Goal: Task Accomplishment & Management: Complete application form

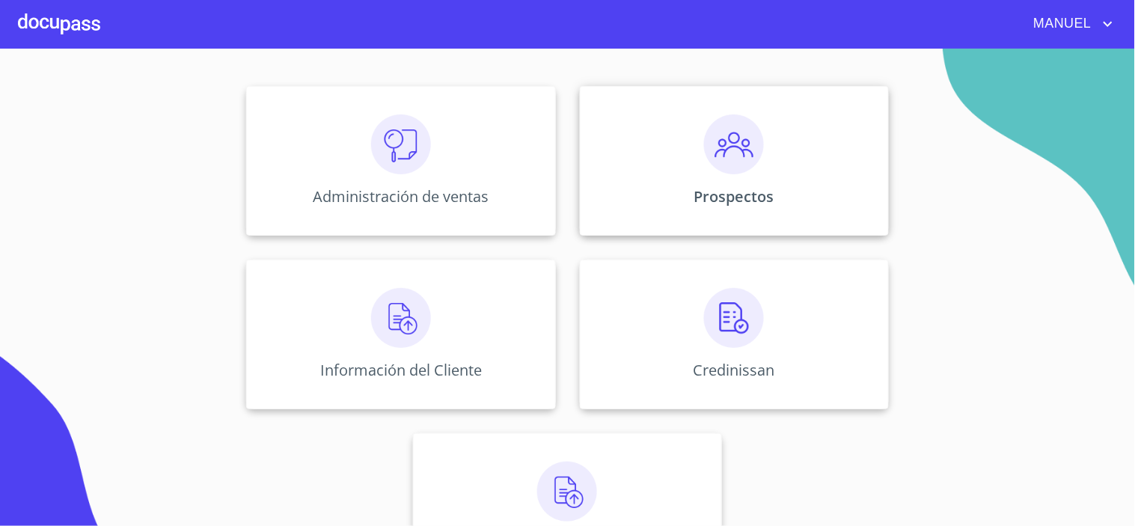
scroll to position [166, 0]
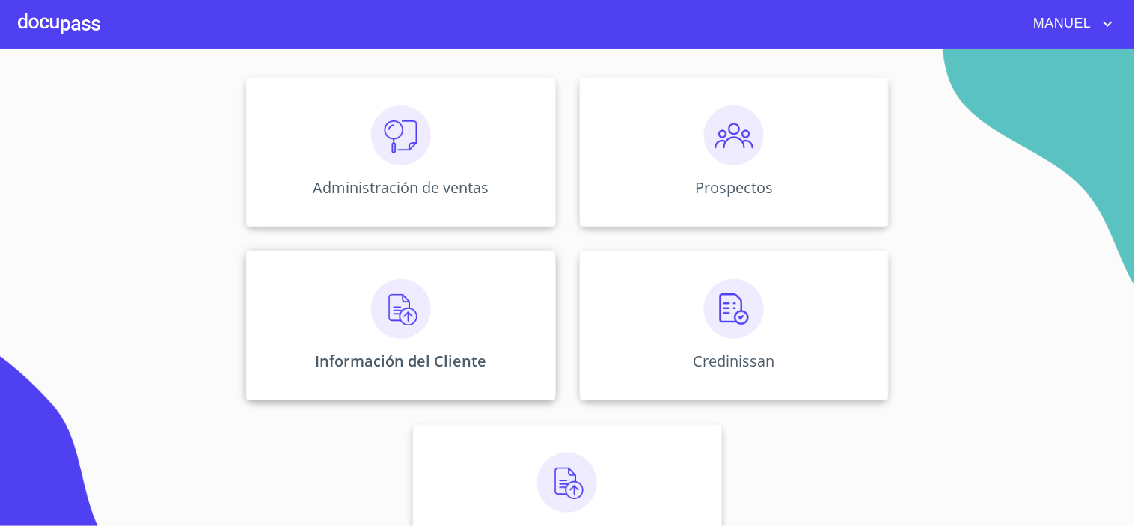
click at [470, 309] on div "Información del Cliente" at bounding box center [400, 326] width 309 height 150
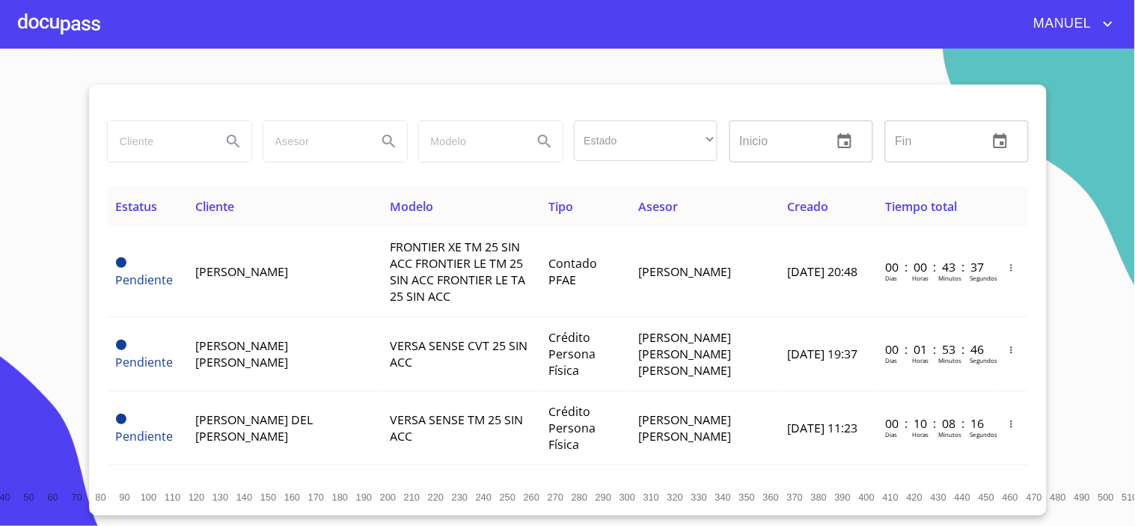
click at [204, 151] on div at bounding box center [180, 141] width 144 height 40
type input "[PERSON_NAME]"
click at [233, 140] on icon "Search" at bounding box center [233, 141] width 18 height 18
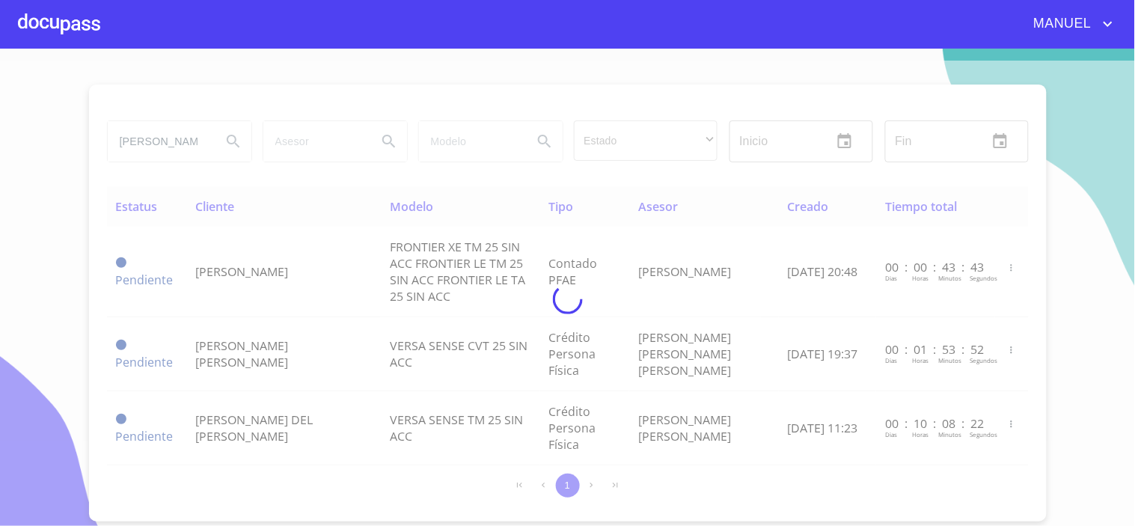
type button "[PERSON_NAME]"
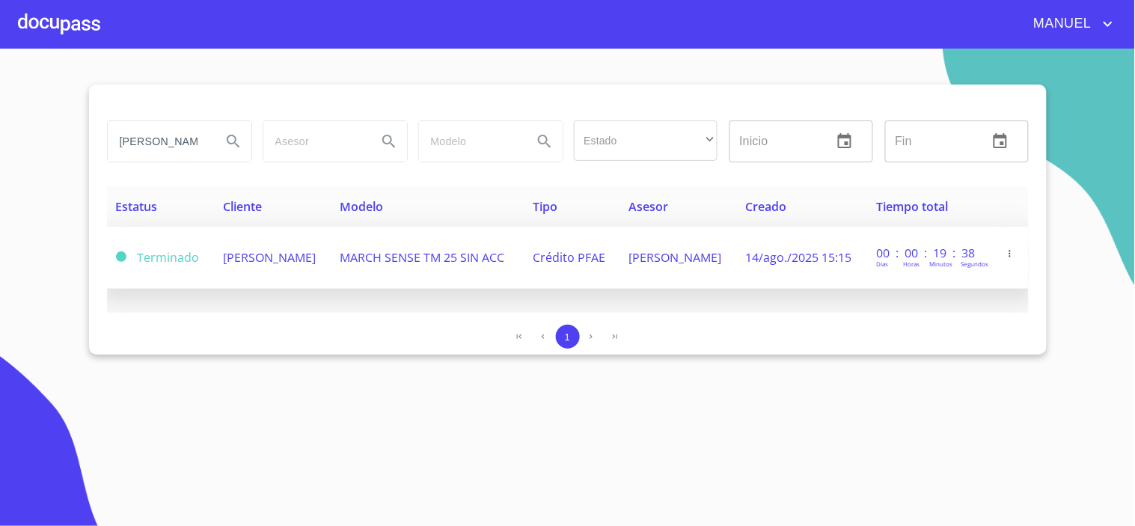
click at [331, 260] on td "[PERSON_NAME]" at bounding box center [272, 258] width 117 height 62
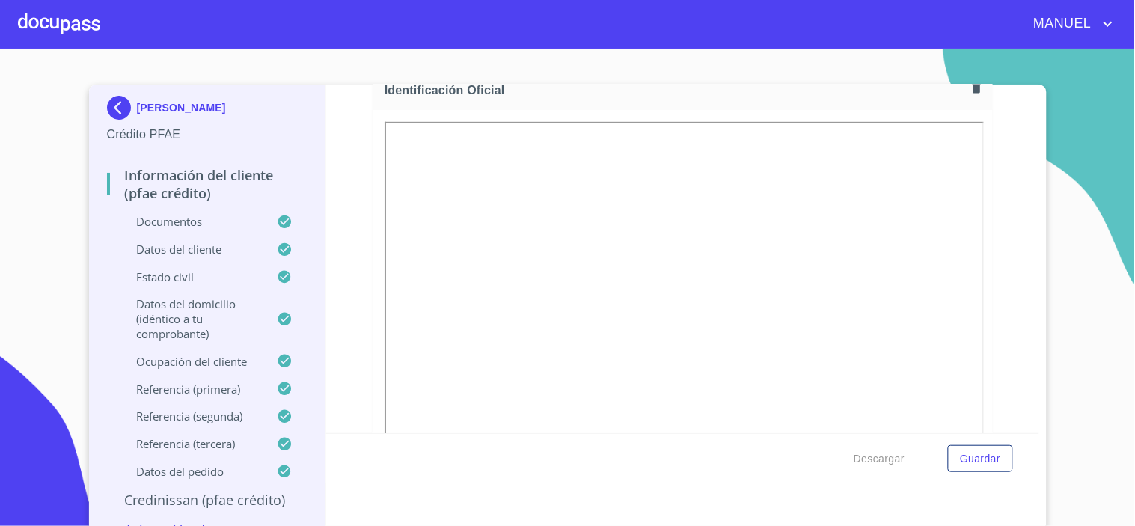
scroll to position [249, 0]
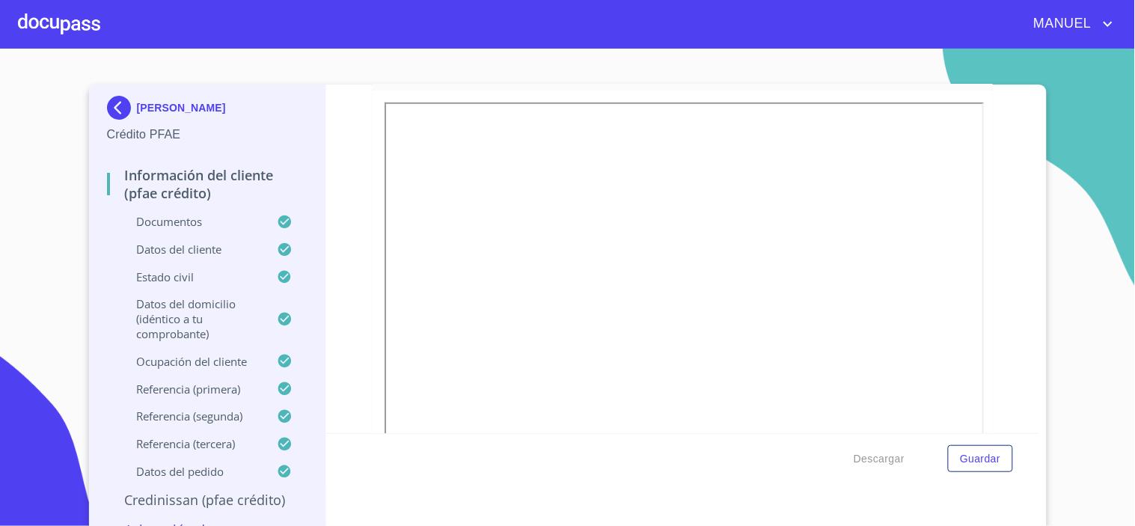
click at [1062, 267] on section "[PERSON_NAME] Crédito PFAE Información del cliente (PFAE crédito) Documentos Da…" at bounding box center [567, 287] width 1135 height 477
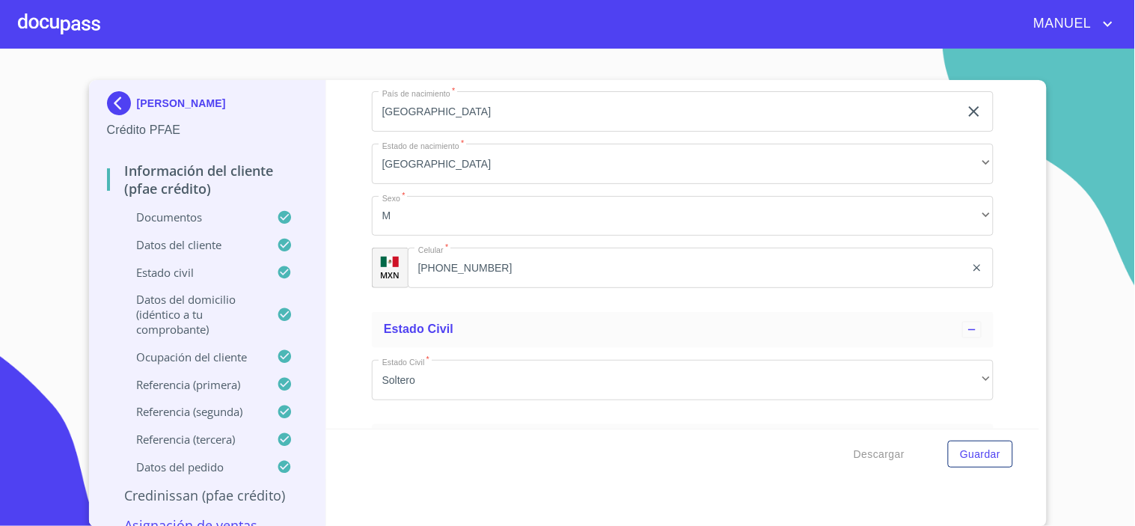
scroll to position [4904, 0]
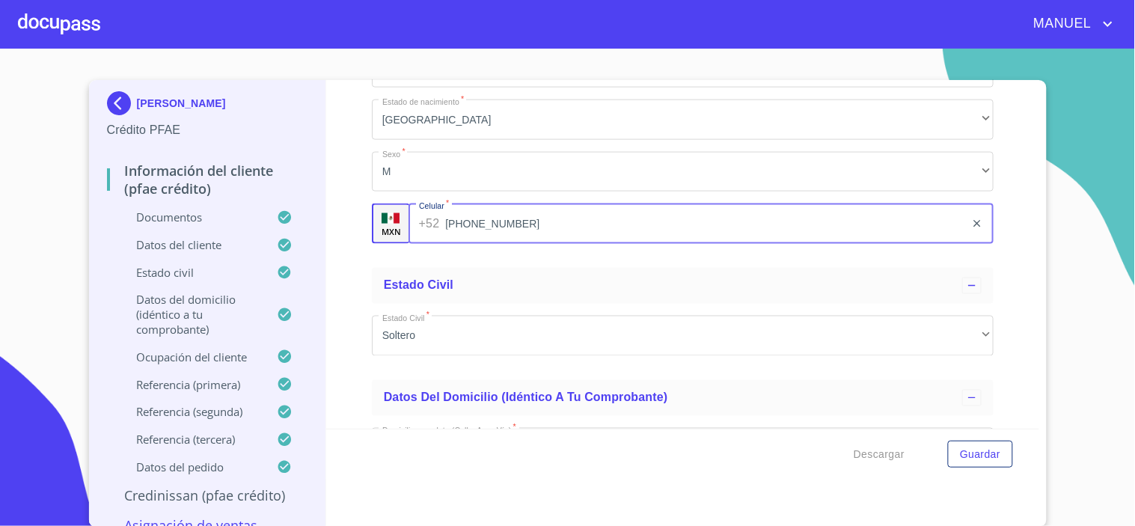
drag, startPoint x: 503, startPoint y: 220, endPoint x: 429, endPoint y: 218, distance: 73.4
click at [429, 218] on div "[PHONE_NUMBER] ​" at bounding box center [700, 224] width 585 height 40
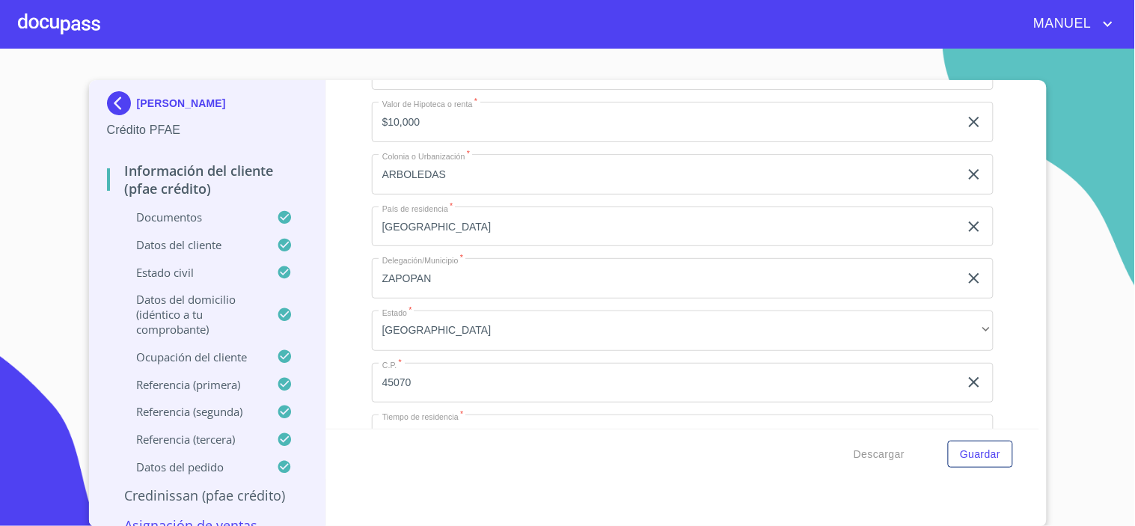
scroll to position [5996, 0]
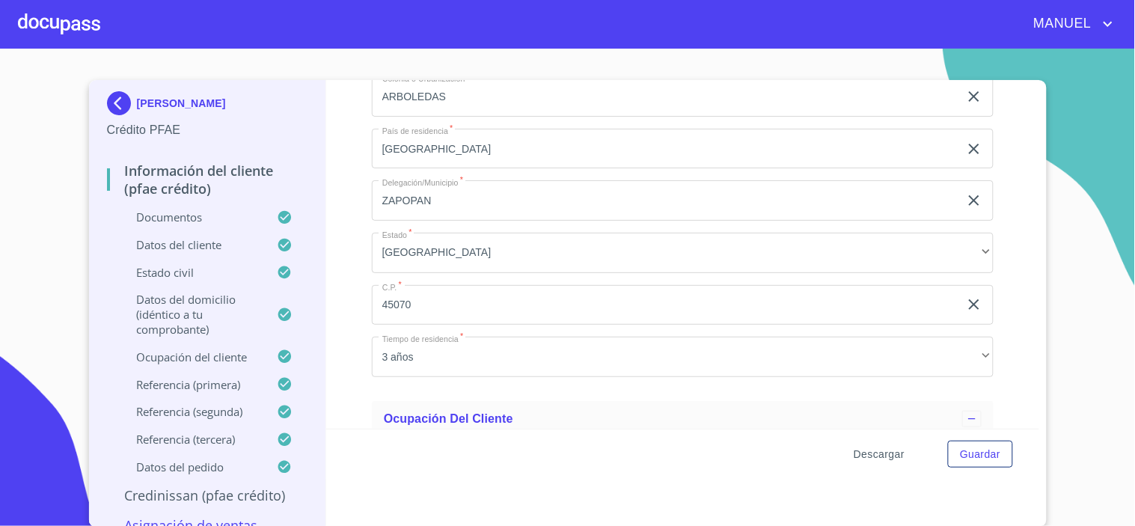
click at [880, 450] on span "Descargar" at bounding box center [879, 454] width 51 height 19
click at [73, 35] on div at bounding box center [59, 24] width 82 height 48
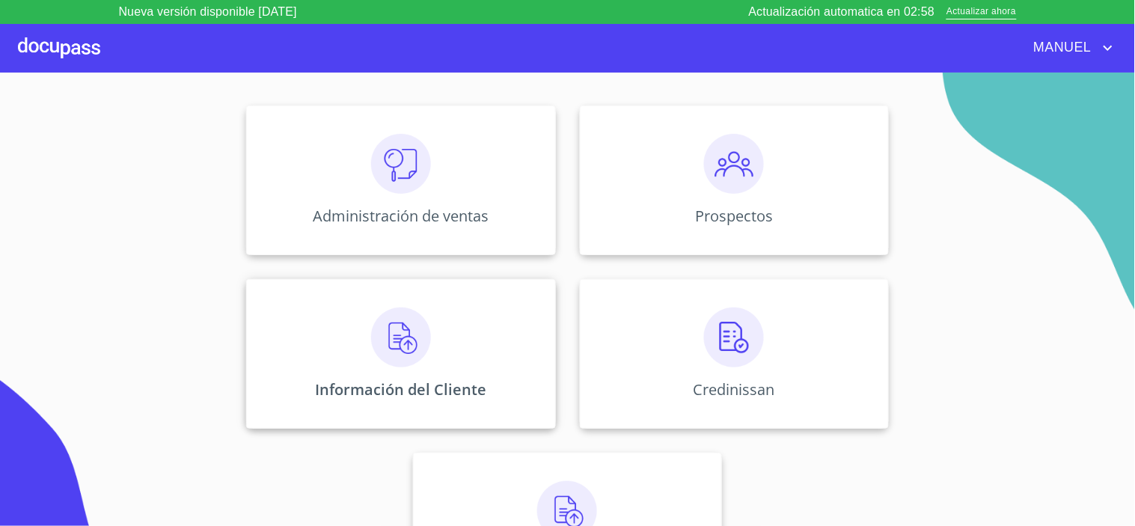
scroll to position [166, 0]
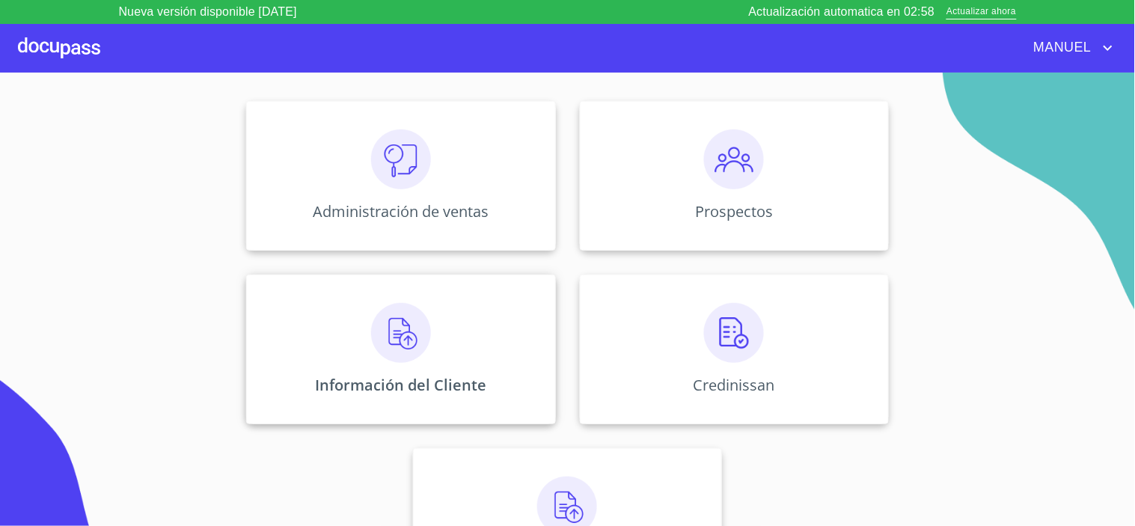
click at [434, 335] on div "Información del Cliente" at bounding box center [400, 350] width 309 height 150
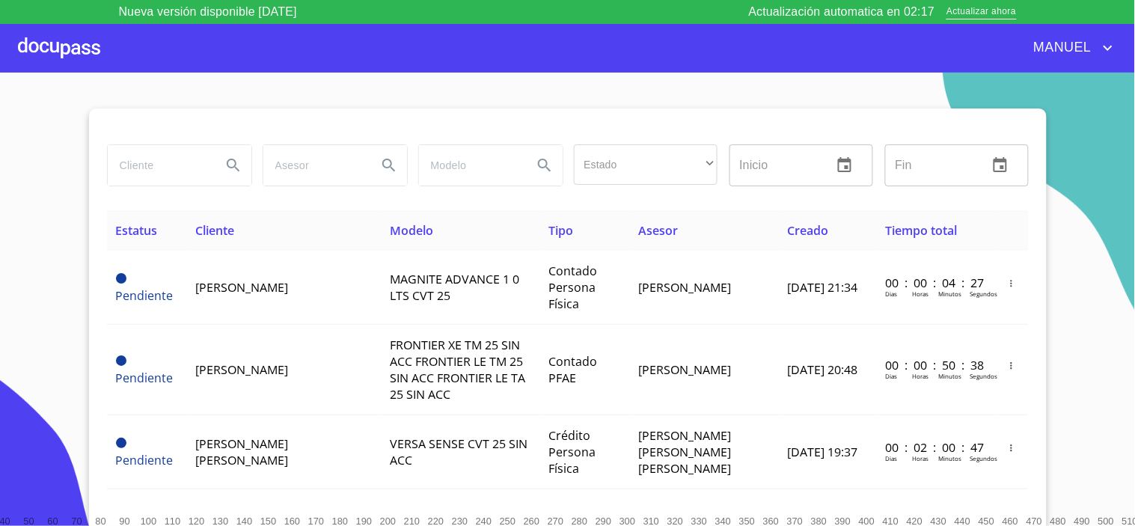
click at [150, 168] on input "search" at bounding box center [159, 165] width 102 height 40
type input "[PERSON_NAME]"
click at [239, 166] on button "Search" at bounding box center [233, 165] width 36 height 36
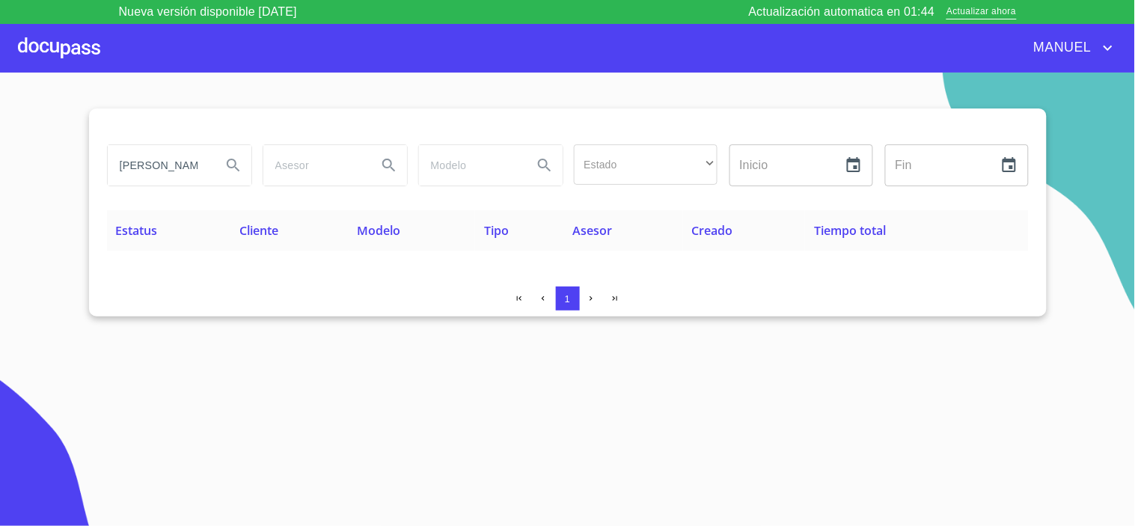
drag, startPoint x: 204, startPoint y: 165, endPoint x: 39, endPoint y: 157, distance: 164.8
click at [41, 163] on section "[PERSON_NAME] Estado ​ ​ Inicio ​ Fin ​ Estatus Cliente Modelo Tipo Asesor Crea…" at bounding box center [567, 311] width 1135 height 477
click at [76, 64] on div at bounding box center [59, 48] width 82 height 48
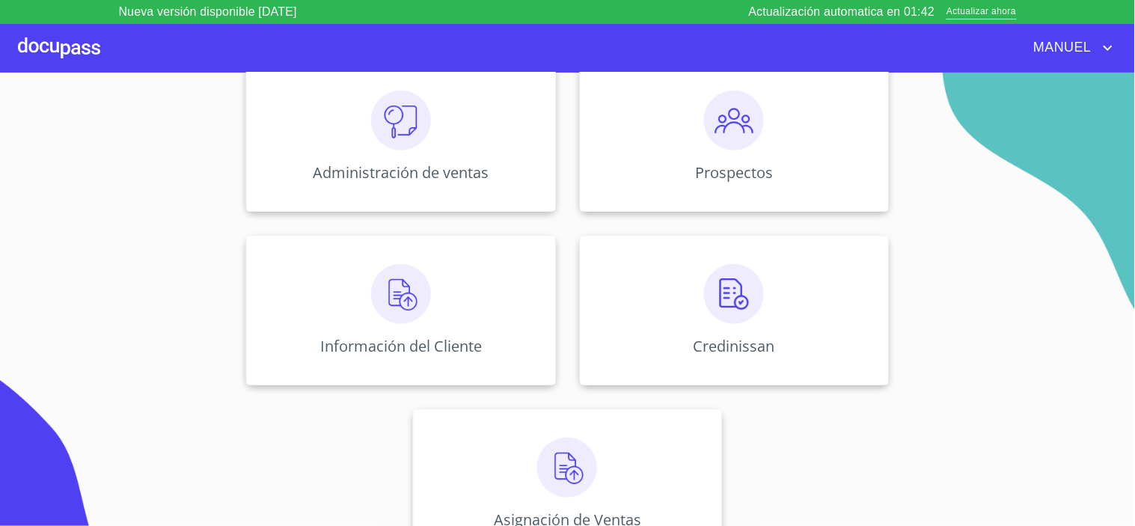
scroll to position [225, 0]
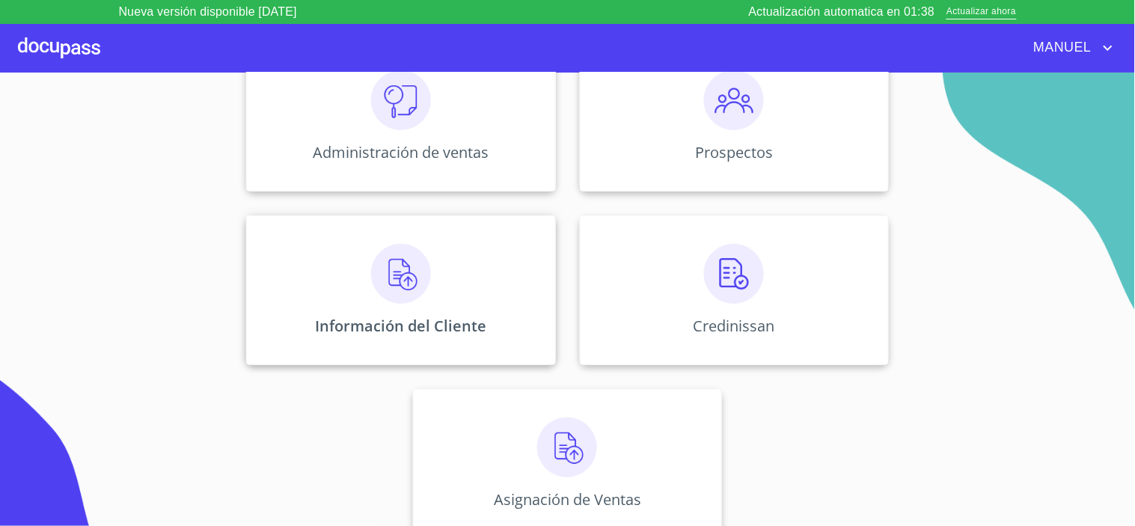
click at [415, 293] on img at bounding box center [401, 274] width 60 height 60
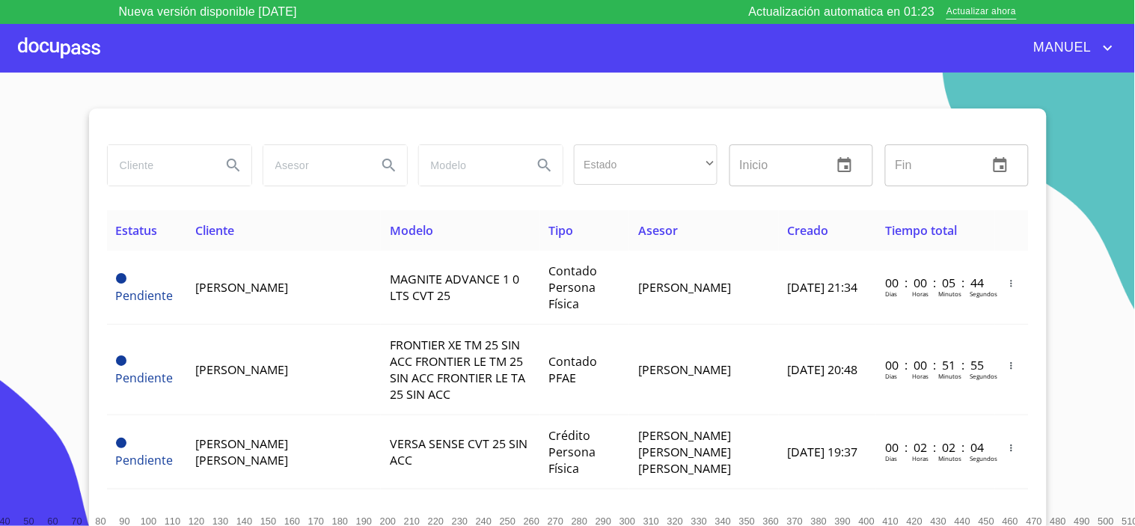
click at [175, 153] on input "search" at bounding box center [159, 165] width 102 height 40
type input "[PERSON_NAME]"
click at [229, 160] on icon "Search" at bounding box center [233, 165] width 18 height 18
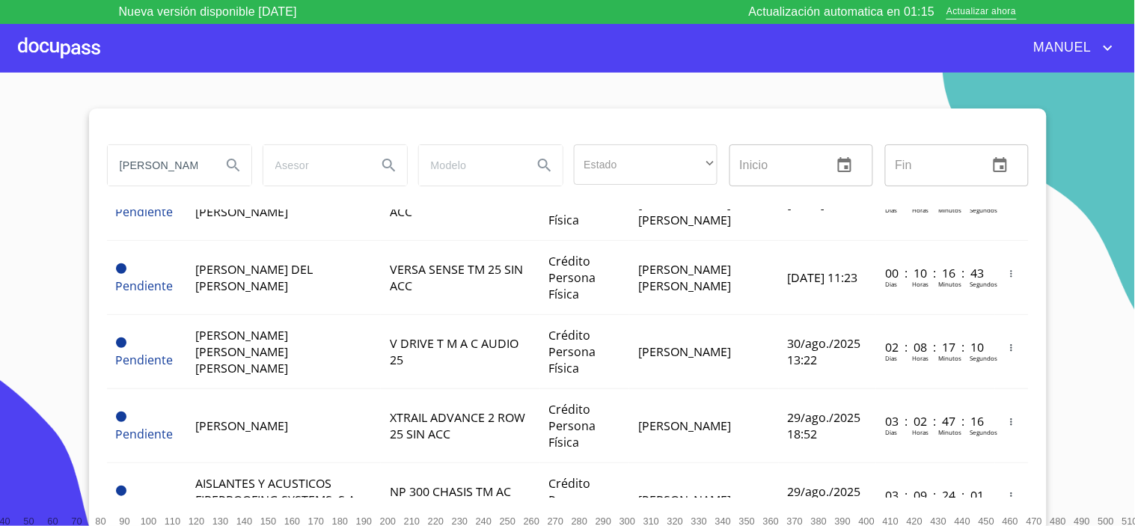
scroll to position [249, 0]
click at [228, 160] on icon "Search" at bounding box center [233, 165] width 13 height 13
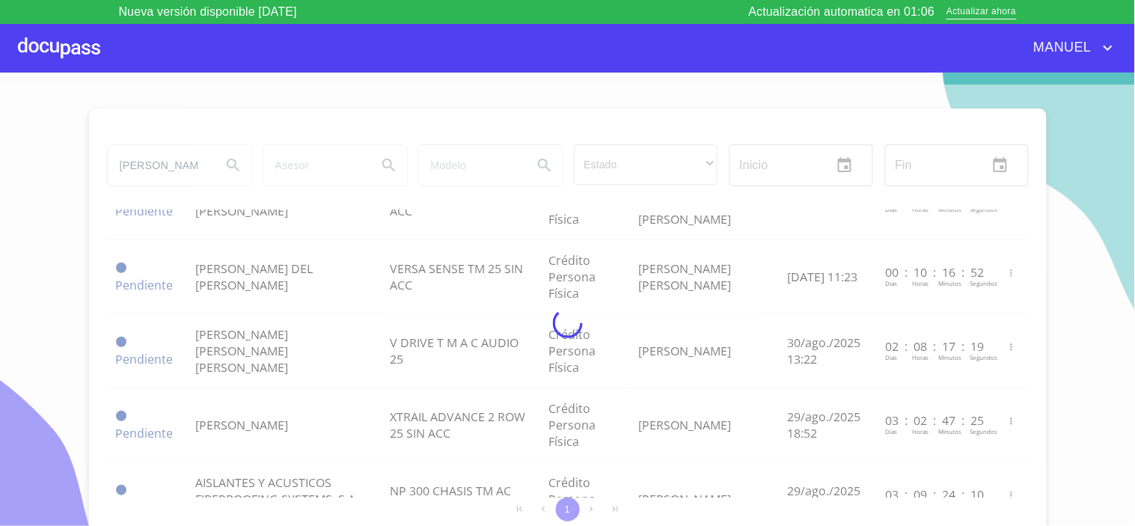
scroll to position [0, 0]
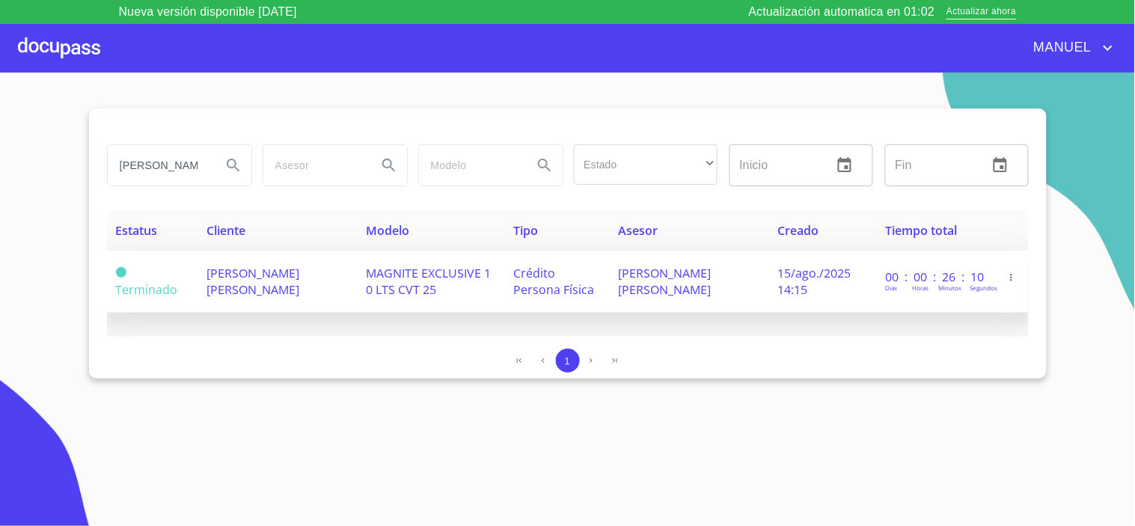
click at [294, 281] on td "[PERSON_NAME] [PERSON_NAME]" at bounding box center [277, 282] width 159 height 62
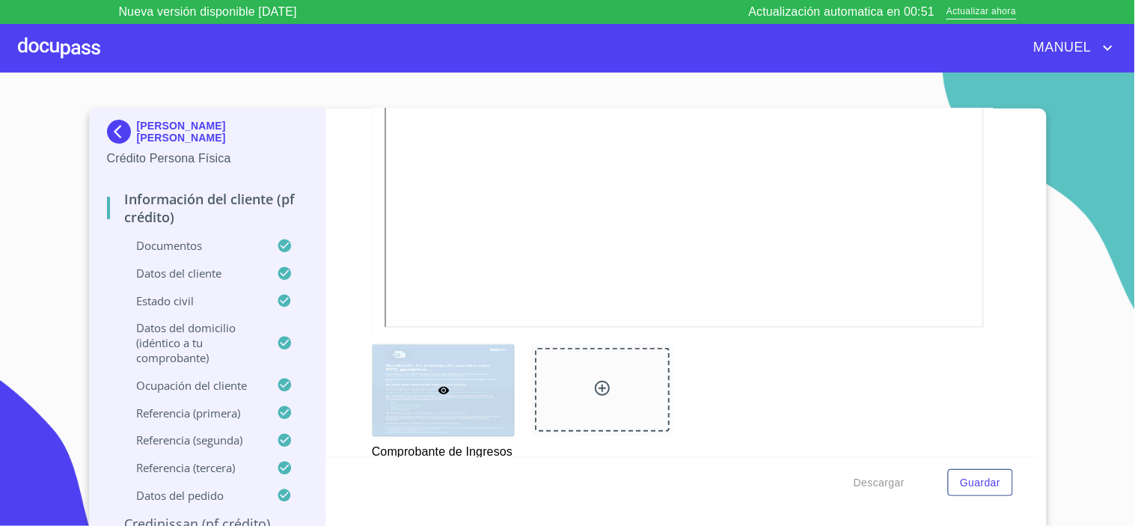
scroll to position [3525, 0]
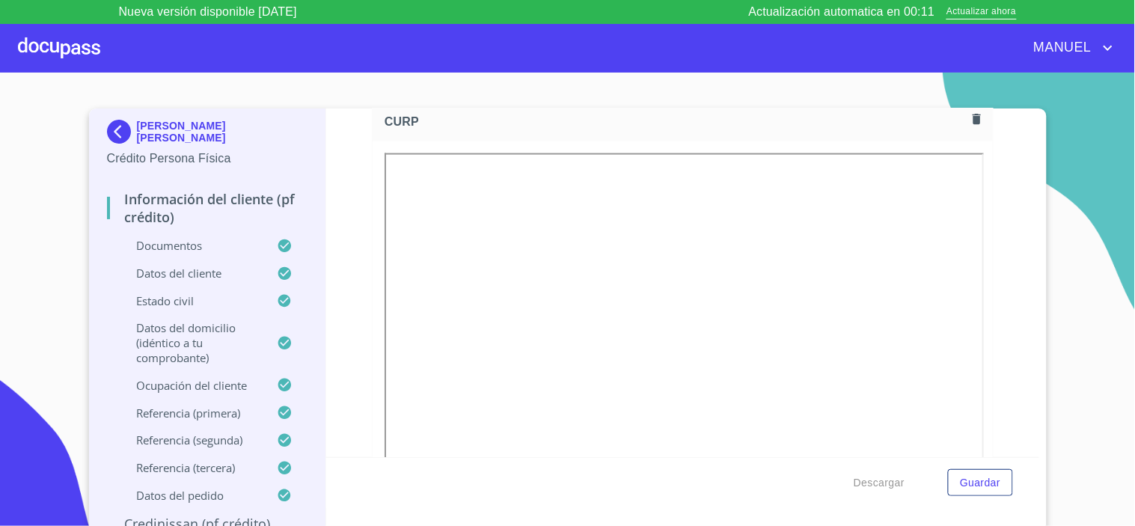
click at [34, 45] on div at bounding box center [59, 48] width 82 height 48
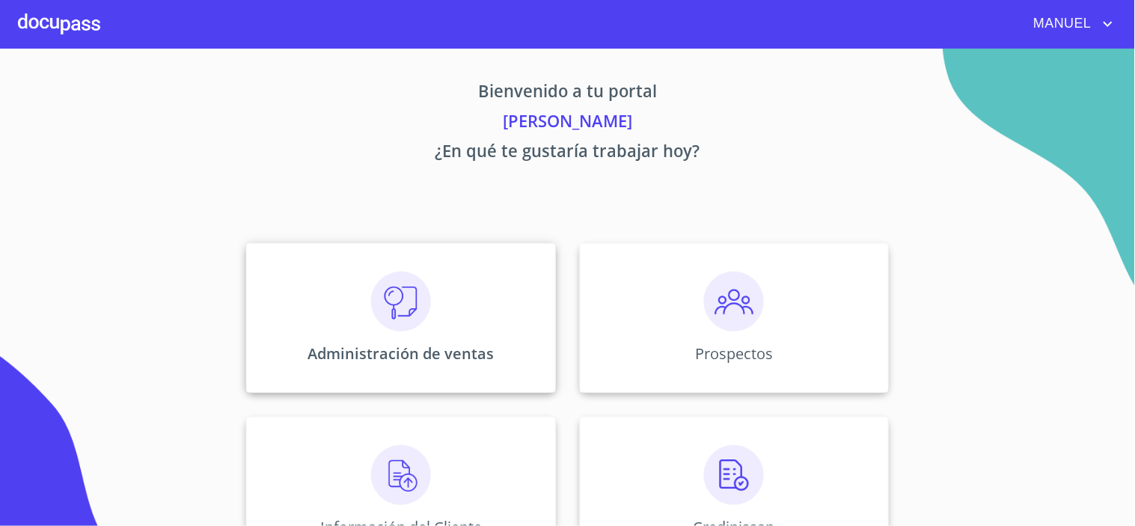
scroll to position [225, 0]
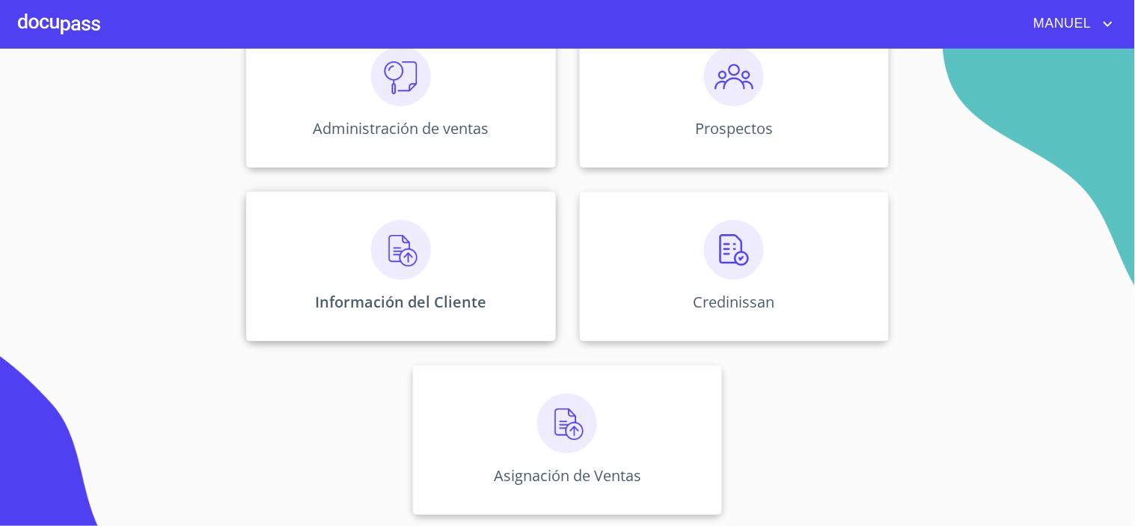
click at [408, 259] on img at bounding box center [401, 250] width 60 height 60
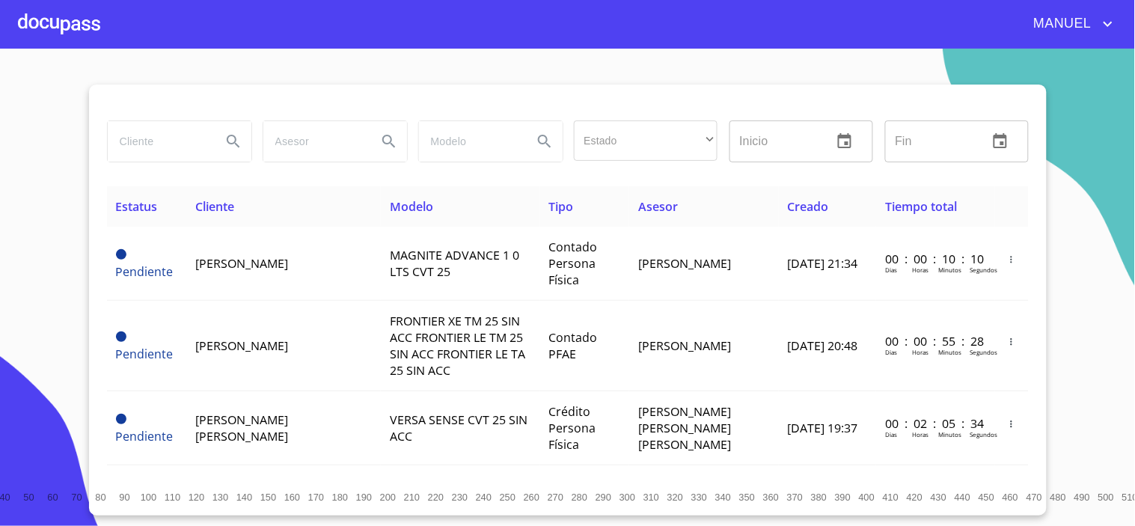
click at [129, 143] on input "search" at bounding box center [159, 141] width 102 height 40
click at [232, 139] on icon "Search" at bounding box center [233, 141] width 18 height 18
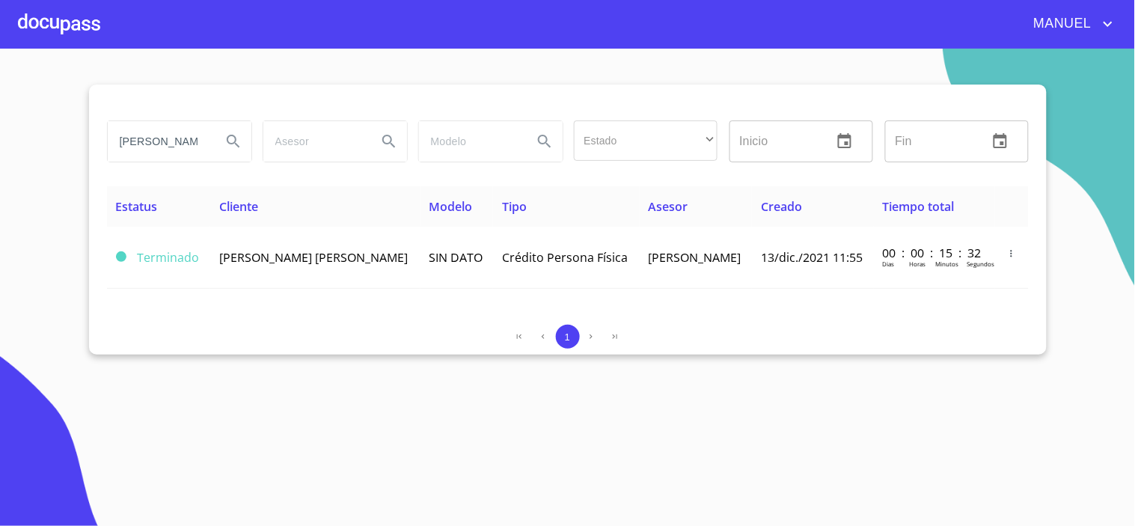
click at [209, 141] on input "BEATRIZ BASULTO" at bounding box center [159, 141] width 102 height 40
click at [170, 141] on input "BEATRIZ BASULTO" at bounding box center [159, 141] width 102 height 40
click at [172, 146] on input "BASULTO" at bounding box center [159, 141] width 102 height 40
type input "BASULTO RENDON"
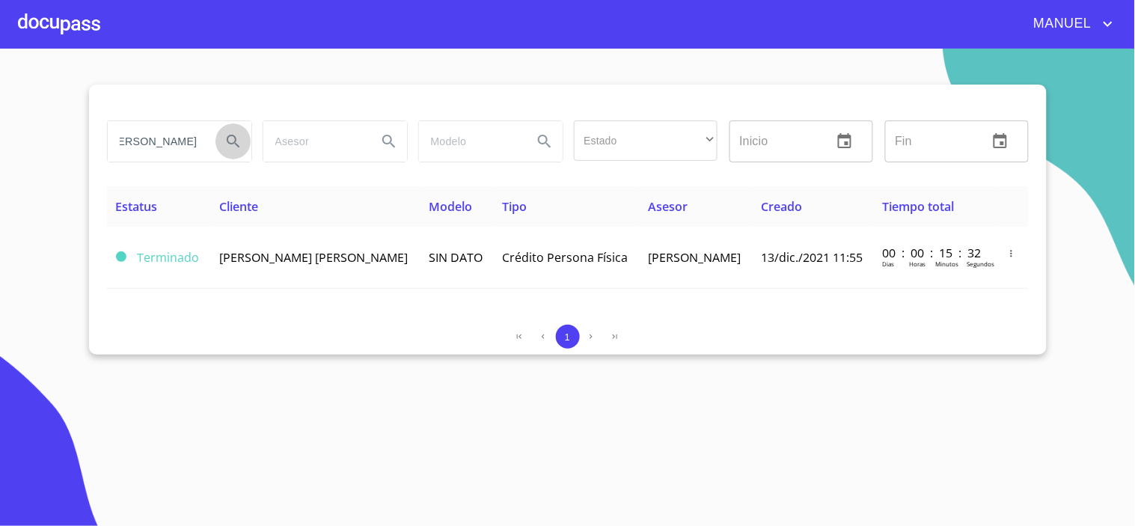
click at [237, 135] on icon "Search" at bounding box center [233, 141] width 18 height 18
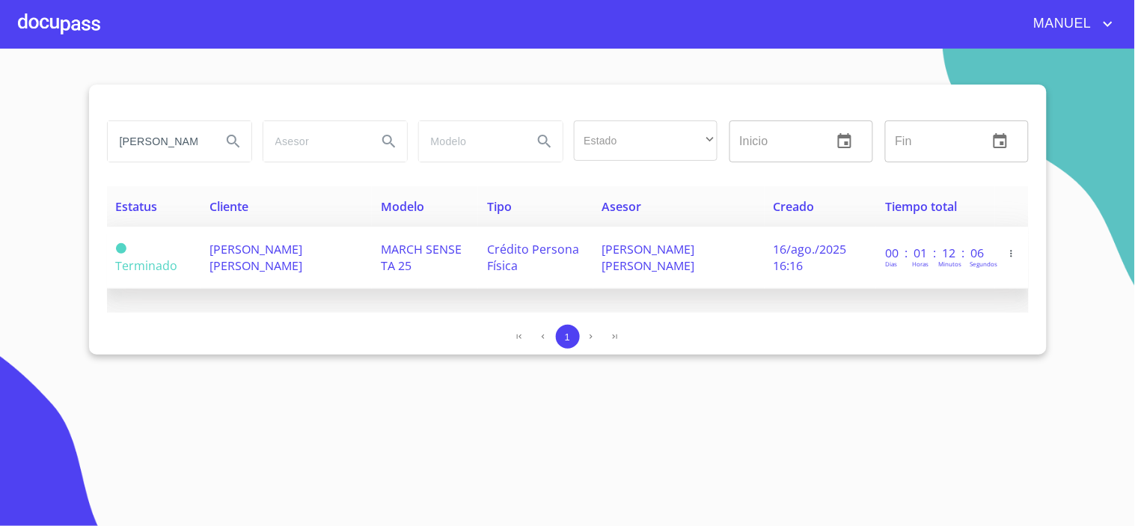
click at [272, 257] on span "BEATRIZ GUADALUPE BASULTO RENDON" at bounding box center [255, 257] width 93 height 33
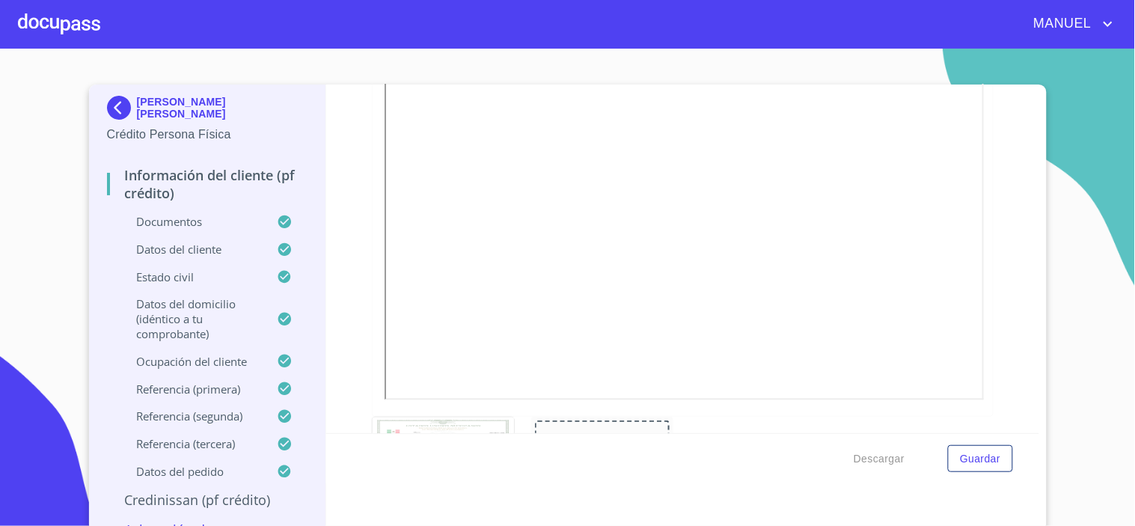
scroll to position [3579, 0]
click at [86, 33] on div at bounding box center [59, 24] width 82 height 48
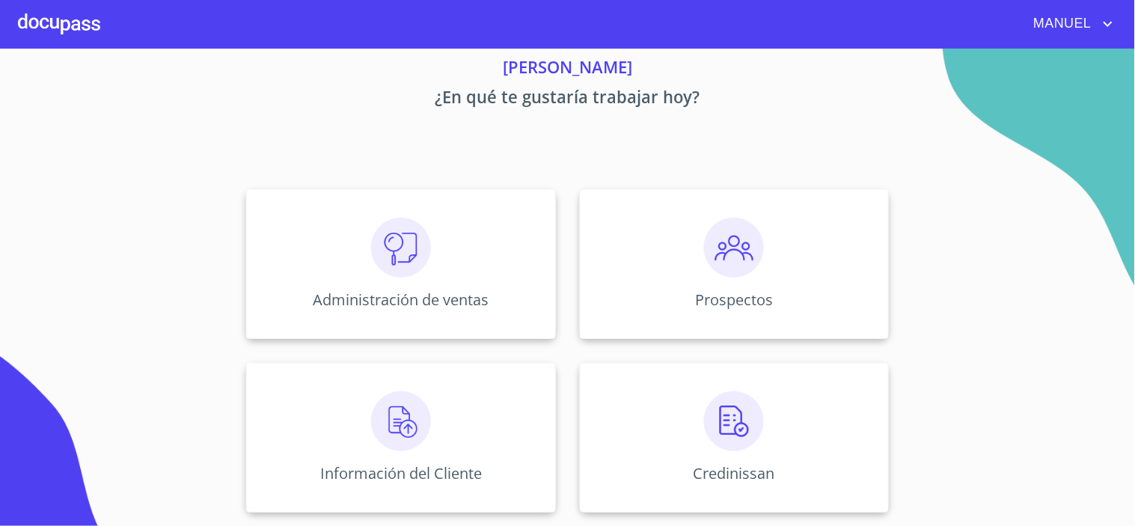
scroll to position [83, 0]
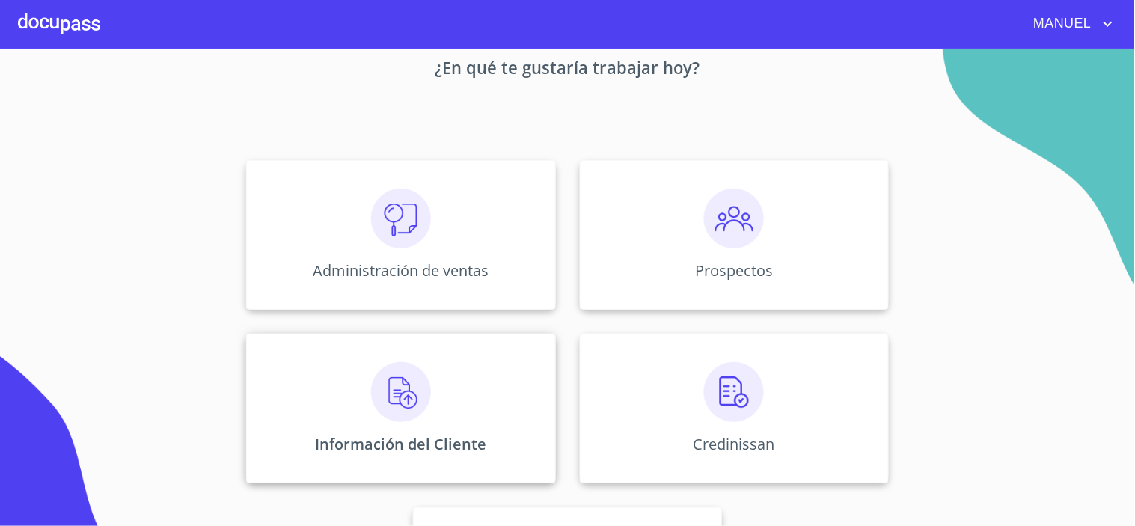
click at [411, 389] on img at bounding box center [401, 392] width 60 height 60
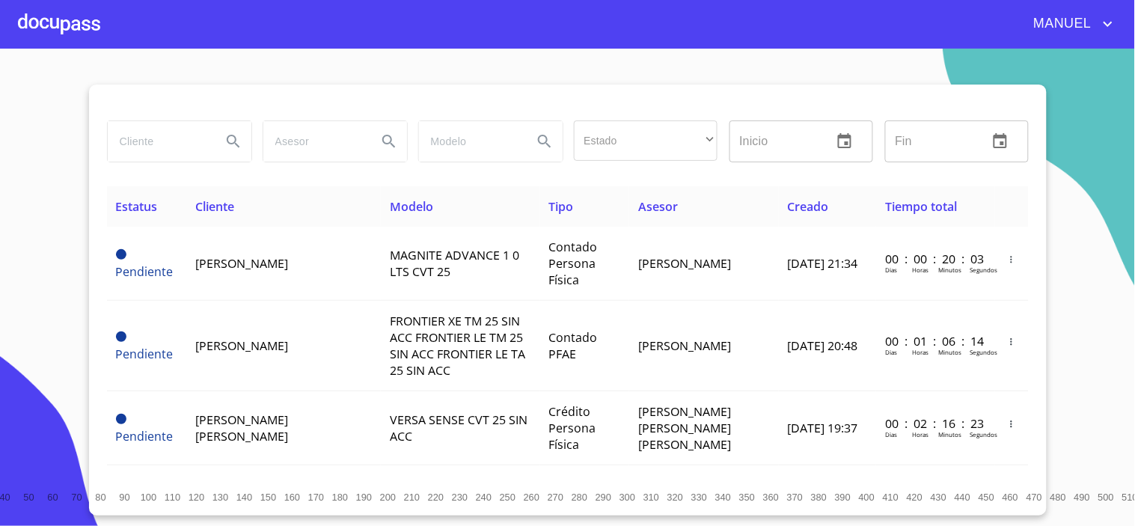
click at [168, 144] on input "search" at bounding box center [159, 141] width 102 height 40
type input "TORREBLANCA"
click at [227, 141] on icon "Search" at bounding box center [233, 141] width 18 height 18
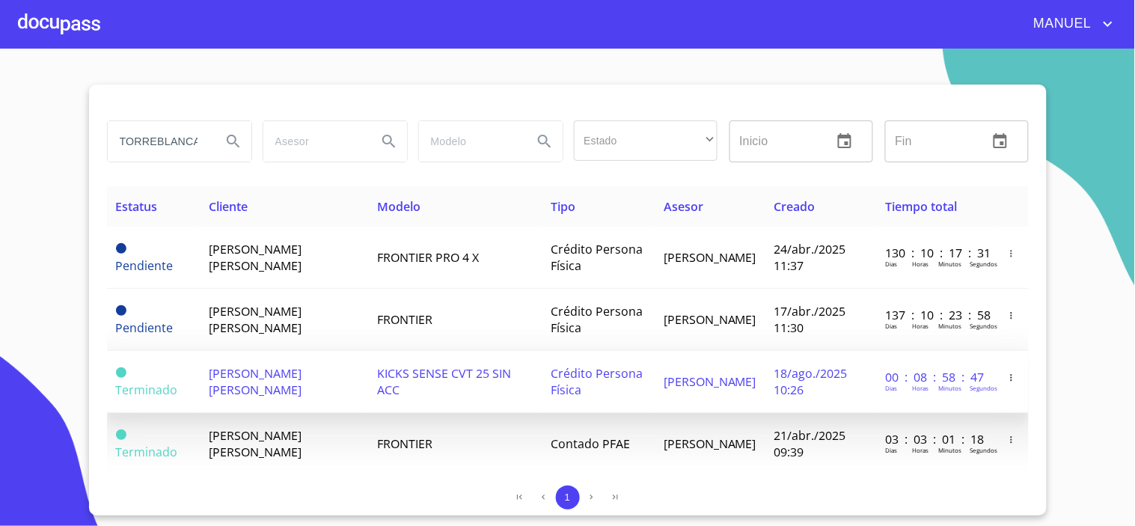
click at [286, 377] on span "GABRIELA GUADALUPE COLIN TORREBLANCA" at bounding box center [255, 381] width 93 height 33
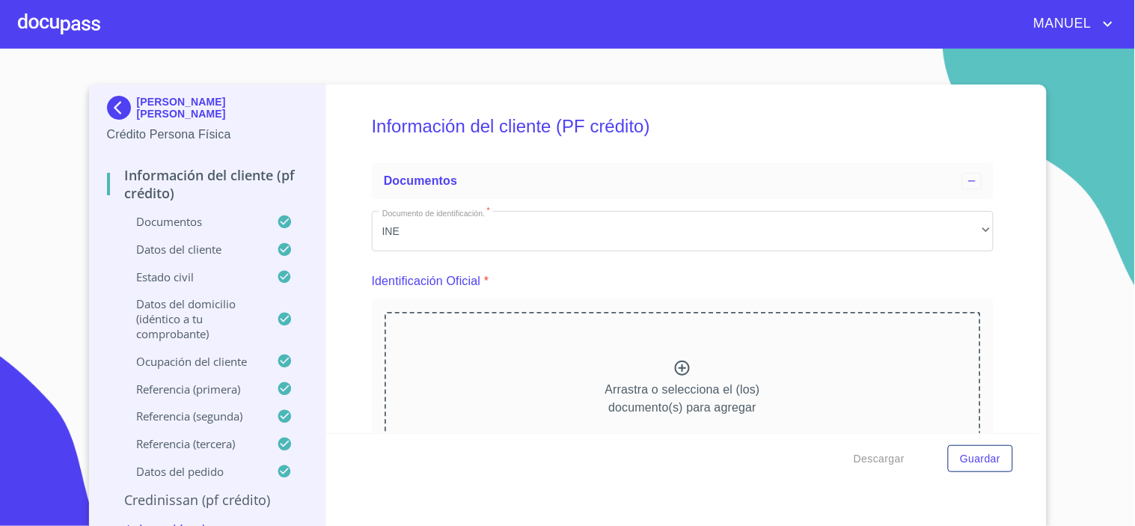
click at [998, 279] on div "Información del cliente (PF crédito) Documentos Documento de identificación.   …" at bounding box center [682, 259] width 713 height 349
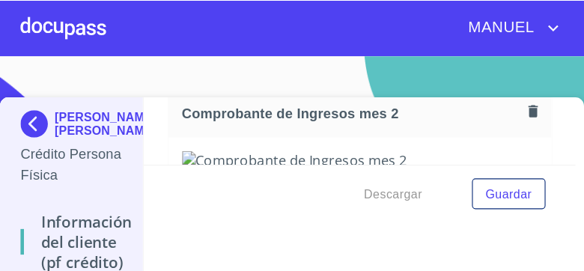
scroll to position [1505, 0]
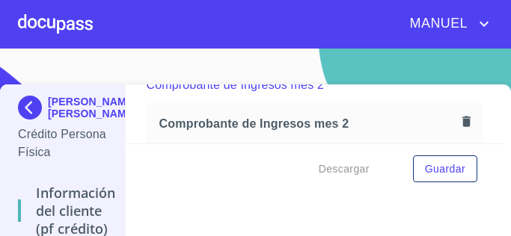
click at [30, 25] on img at bounding box center [136, 100] width 272 height 287
click at [47, 21] on img at bounding box center [136, 100] width 272 height 287
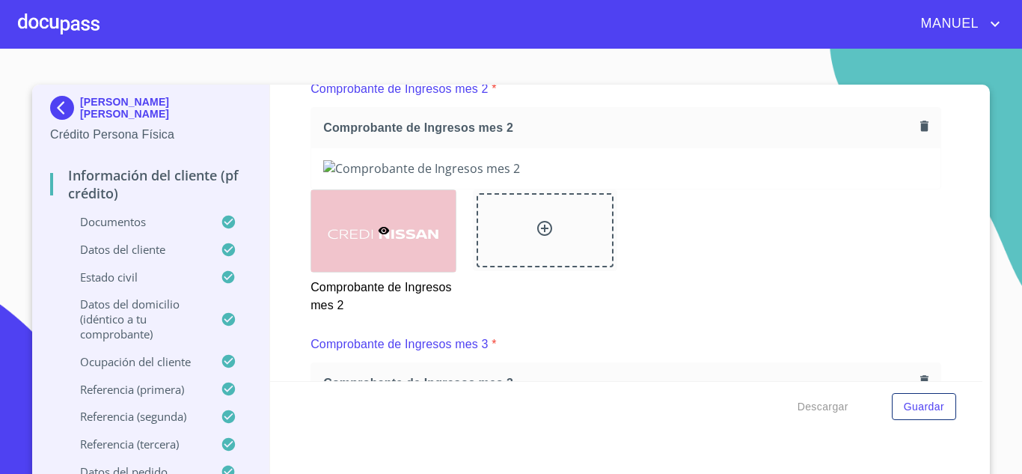
click at [64, 30] on div at bounding box center [59, 24] width 82 height 48
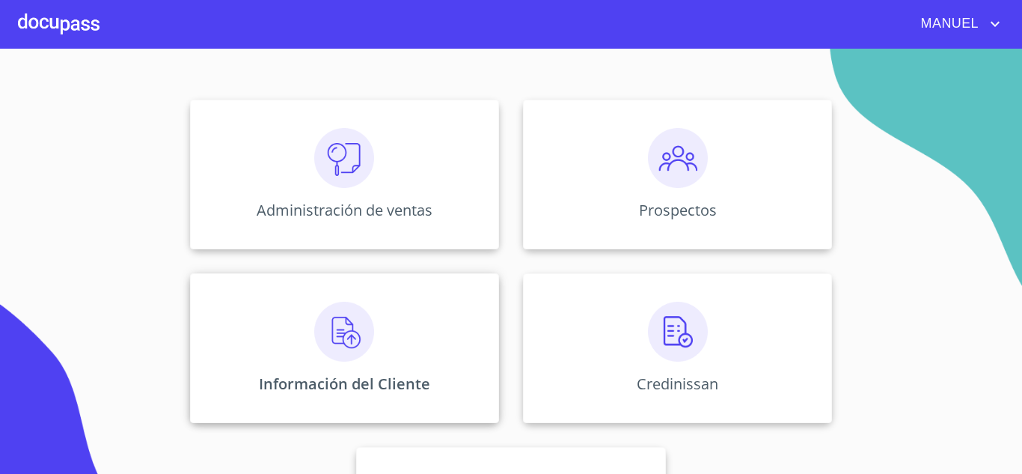
scroll to position [150, 0]
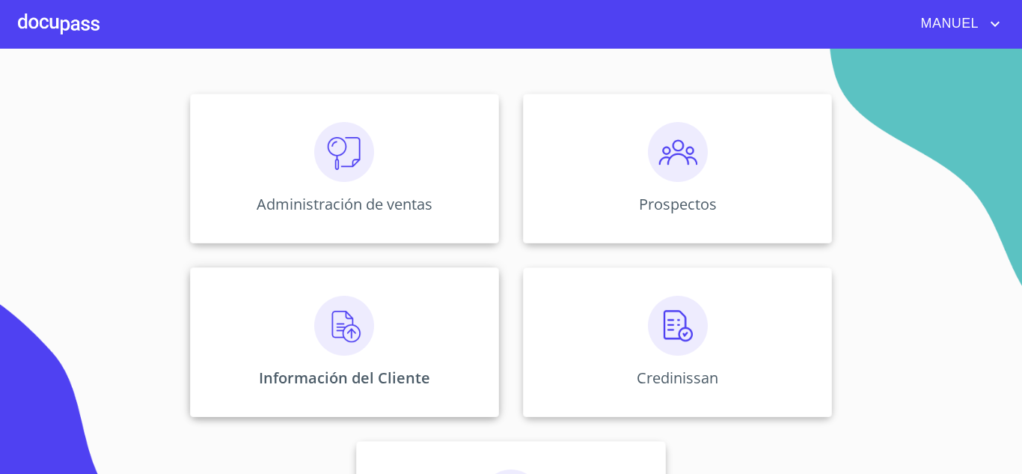
click at [292, 294] on div "Información del Cliente" at bounding box center [344, 342] width 309 height 150
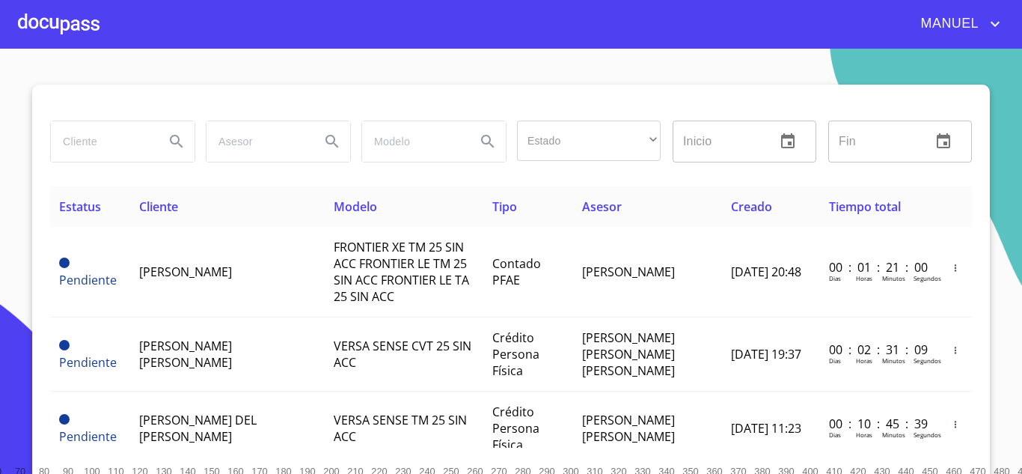
click at [137, 132] on input "search" at bounding box center [102, 141] width 102 height 40
type input "GUZMAN PLACENCIA"
click at [168, 137] on icon "Search" at bounding box center [177, 141] width 18 height 18
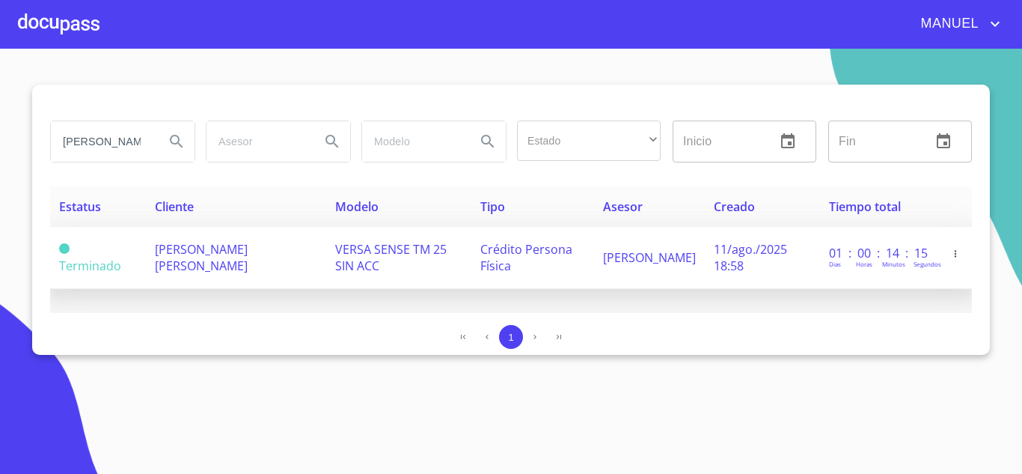
click at [218, 260] on td "JUAN CARLOS GUZMAN PLACENCIA" at bounding box center [236, 258] width 180 height 62
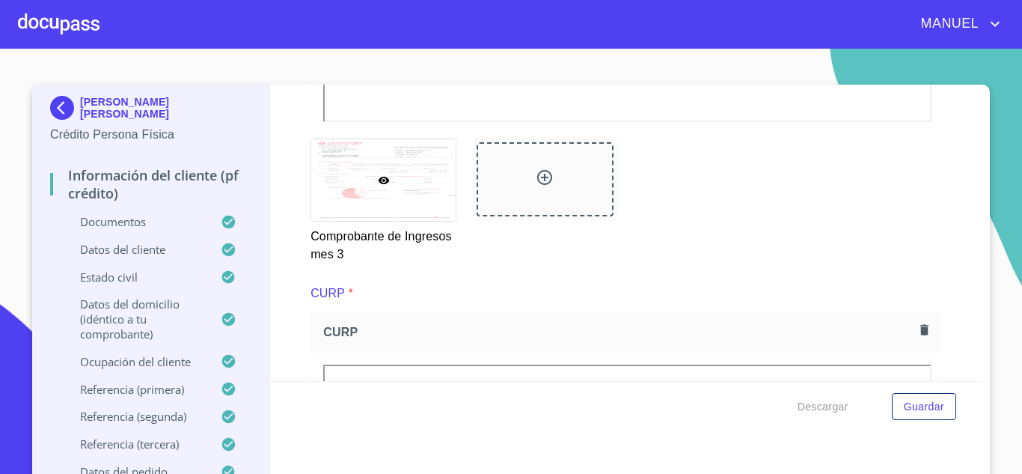
scroll to position [3646, 0]
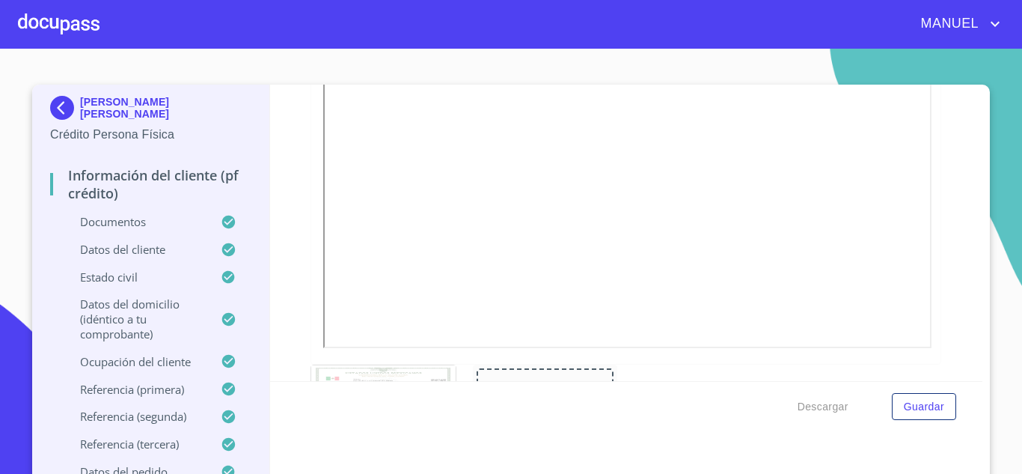
click at [83, 25] on div at bounding box center [59, 24] width 82 height 48
